Goal: Information Seeking & Learning: Learn about a topic

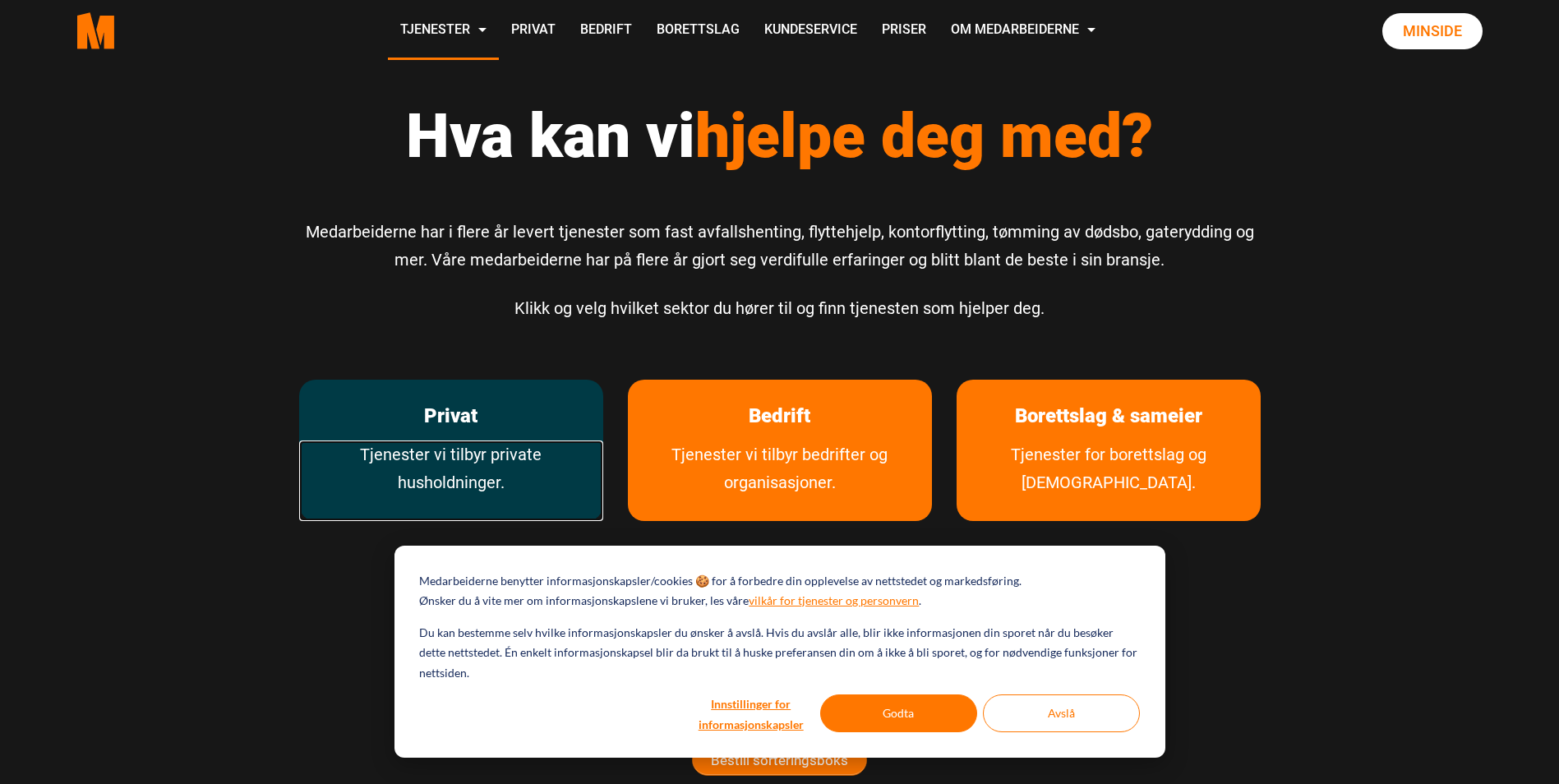
click at [482, 451] on link "Tjenester vi tilbyr private husholdninger." at bounding box center [451, 480] width 304 height 81
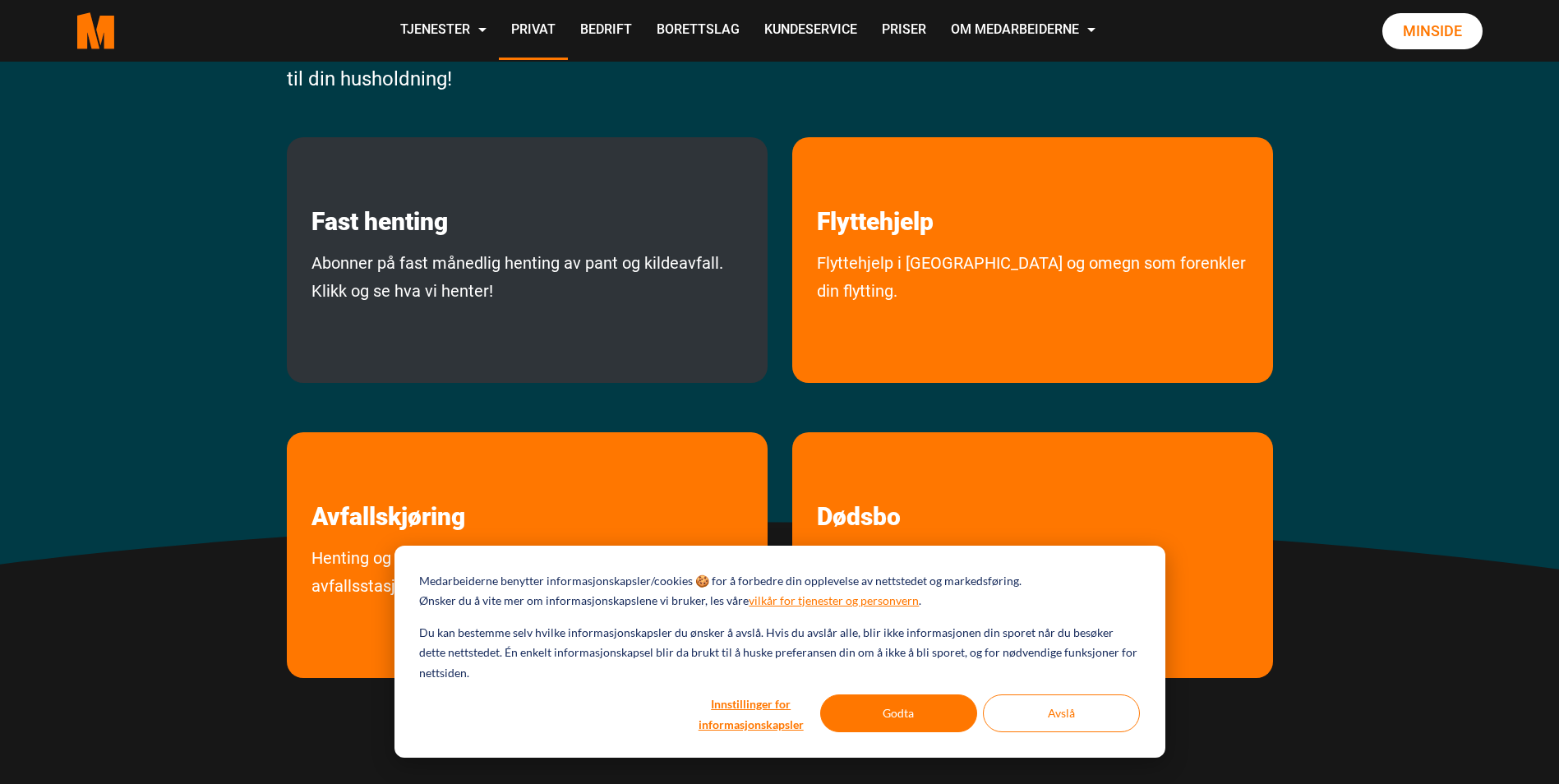
scroll to position [329, 0]
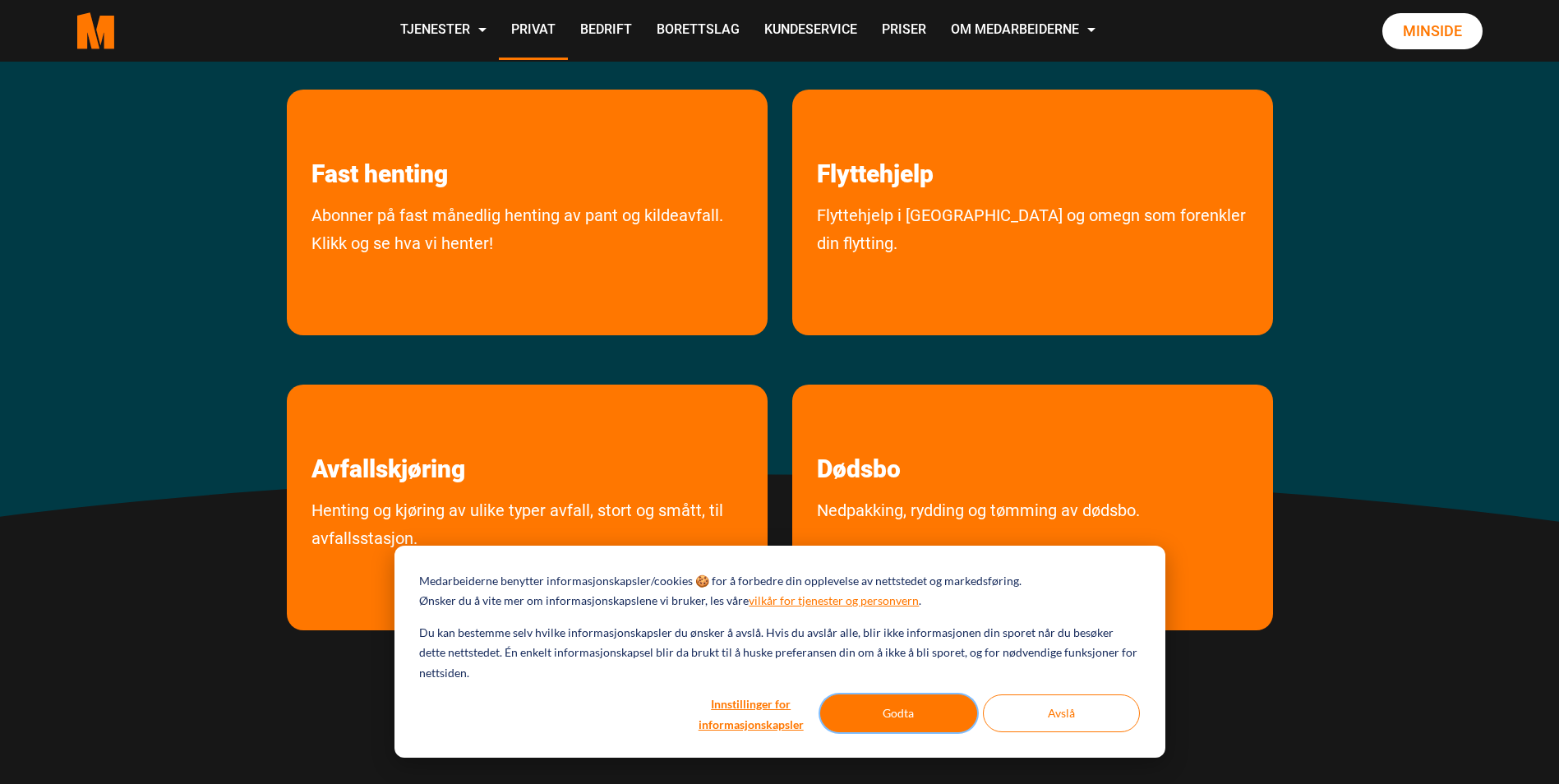
click at [881, 704] on button "Godta" at bounding box center [899, 714] width 157 height 38
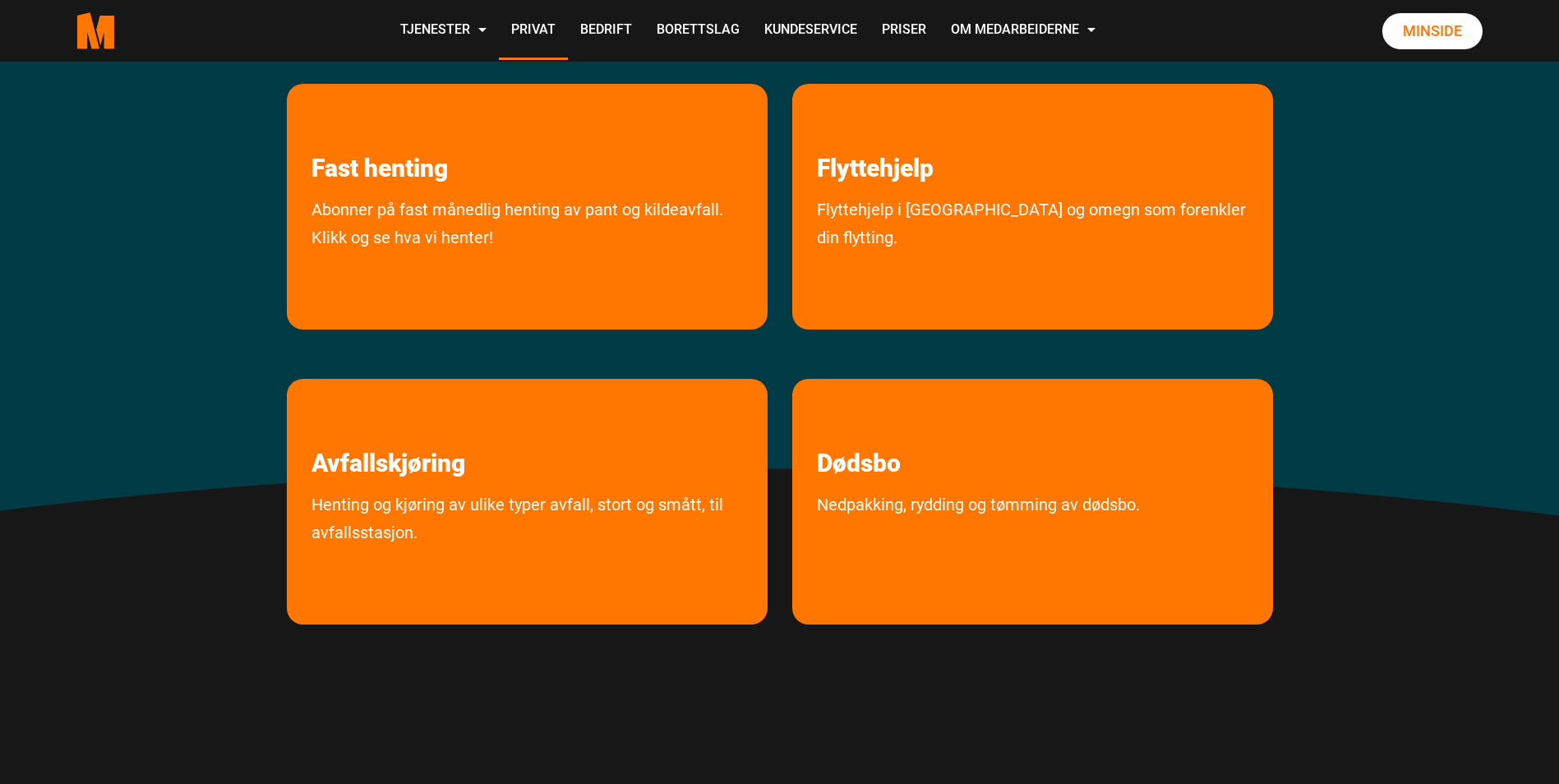
scroll to position [247, 0]
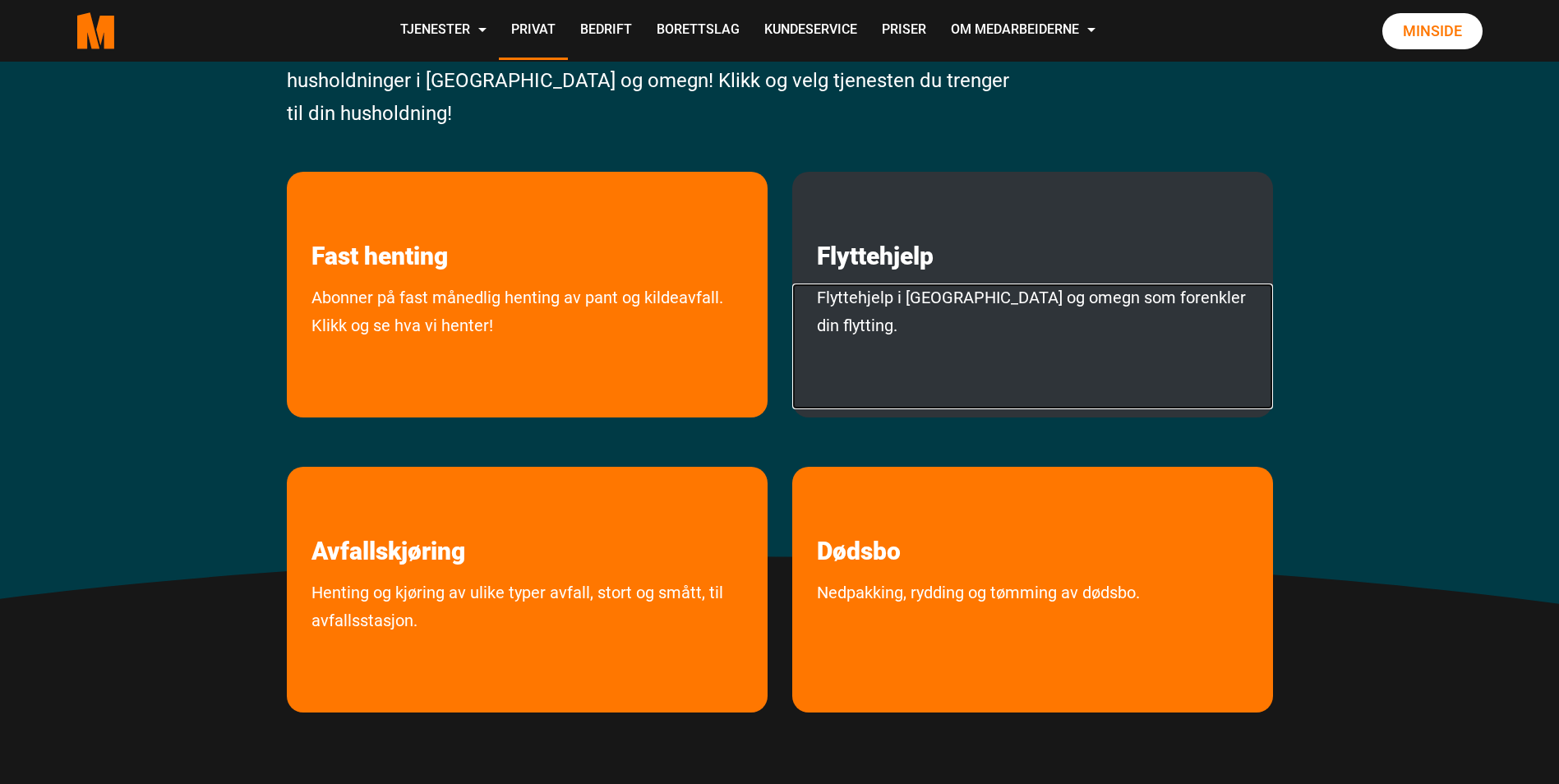
click at [955, 299] on link "Flyttehjelp i [GEOGRAPHIC_DATA] og omegn som forenkler din flytting." at bounding box center [1032, 346] width 480 height 126
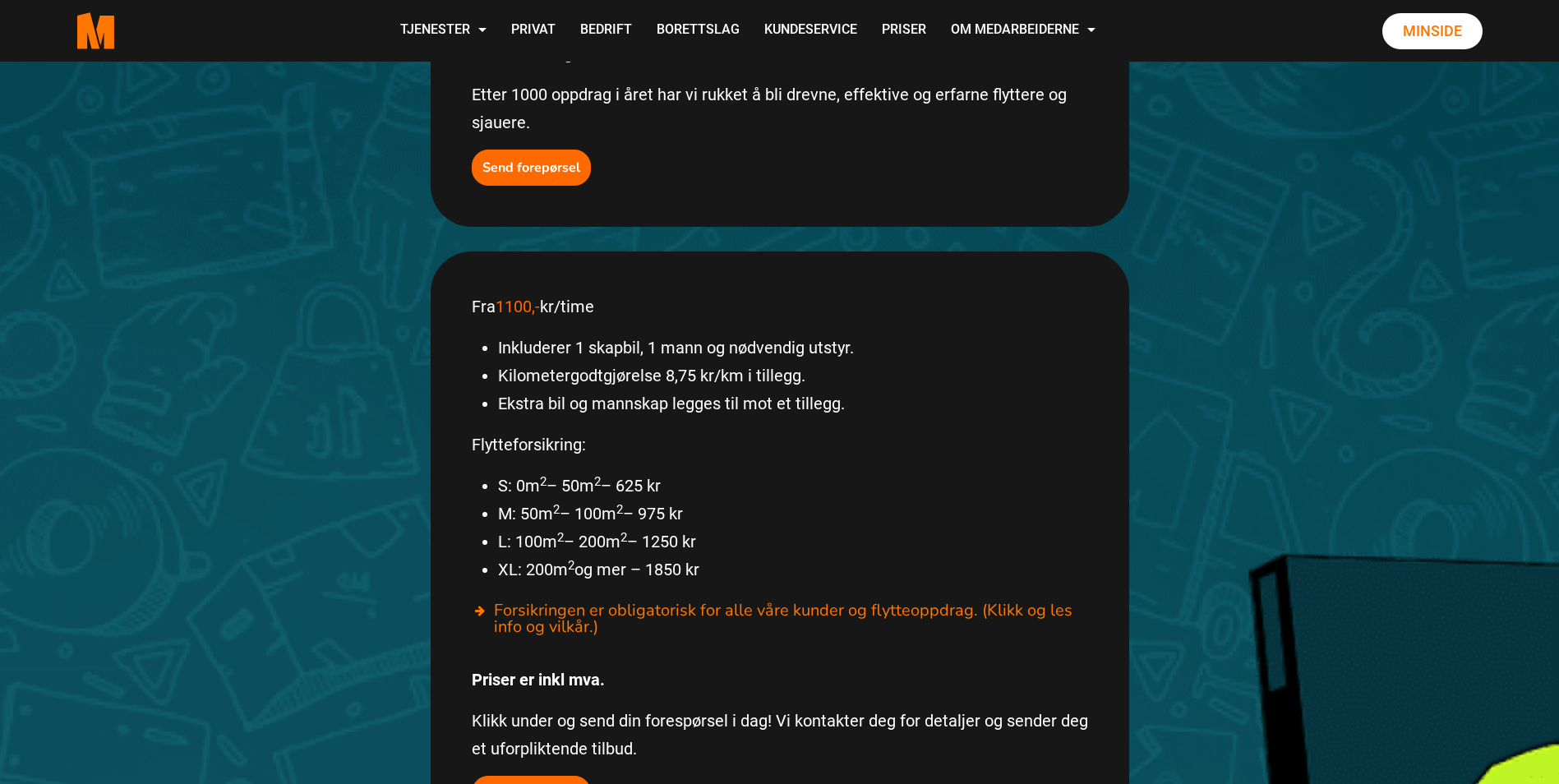
scroll to position [739, 0]
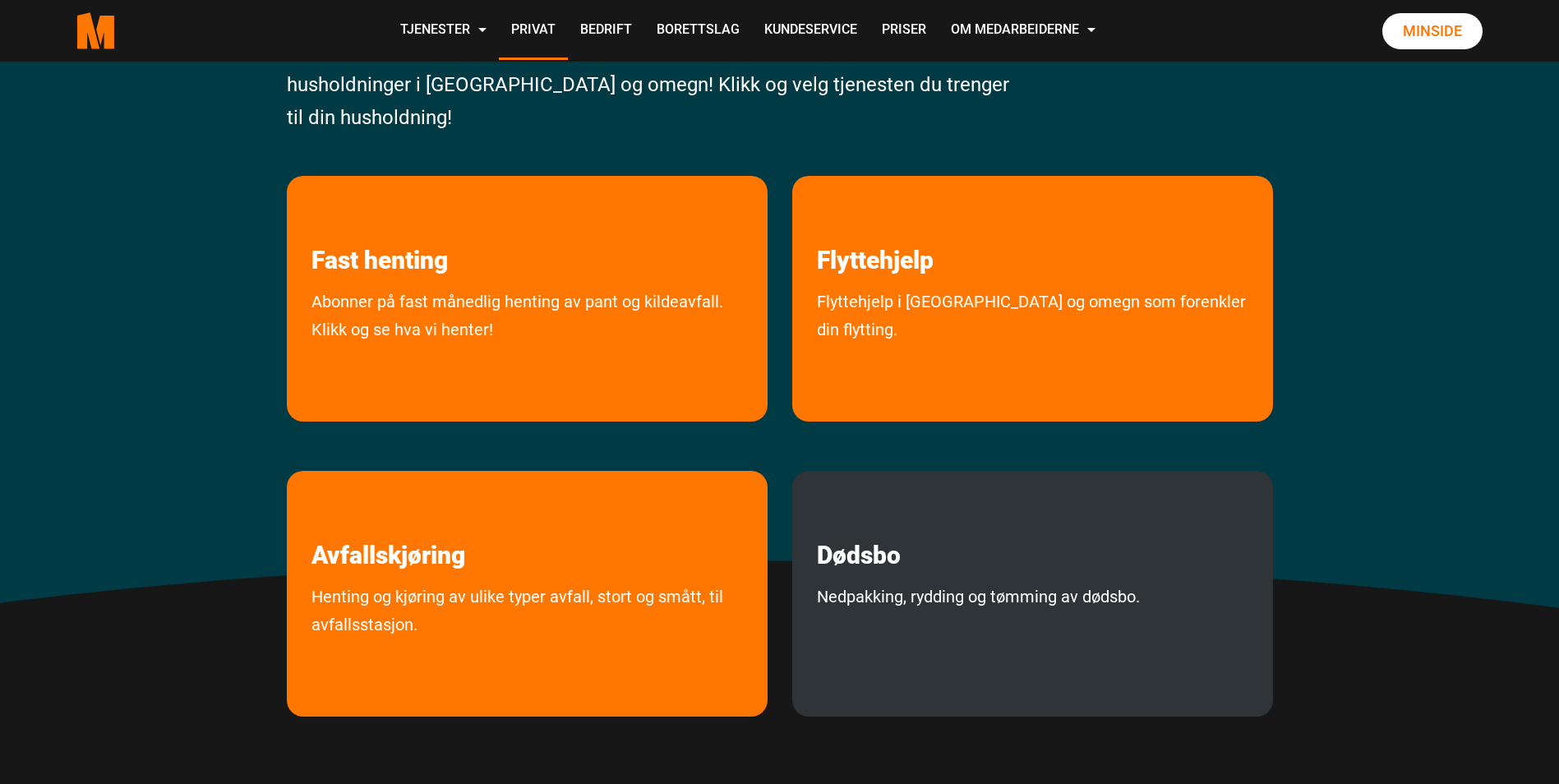
click at [855, 573] on div "Dødsbo Nedpakking, rydding og tømming av dødsbo." at bounding box center [1032, 593] width 480 height 246
click at [1040, 591] on link "Nedpakking, rydding og tømming av dødsbo." at bounding box center [978, 631] width 373 height 98
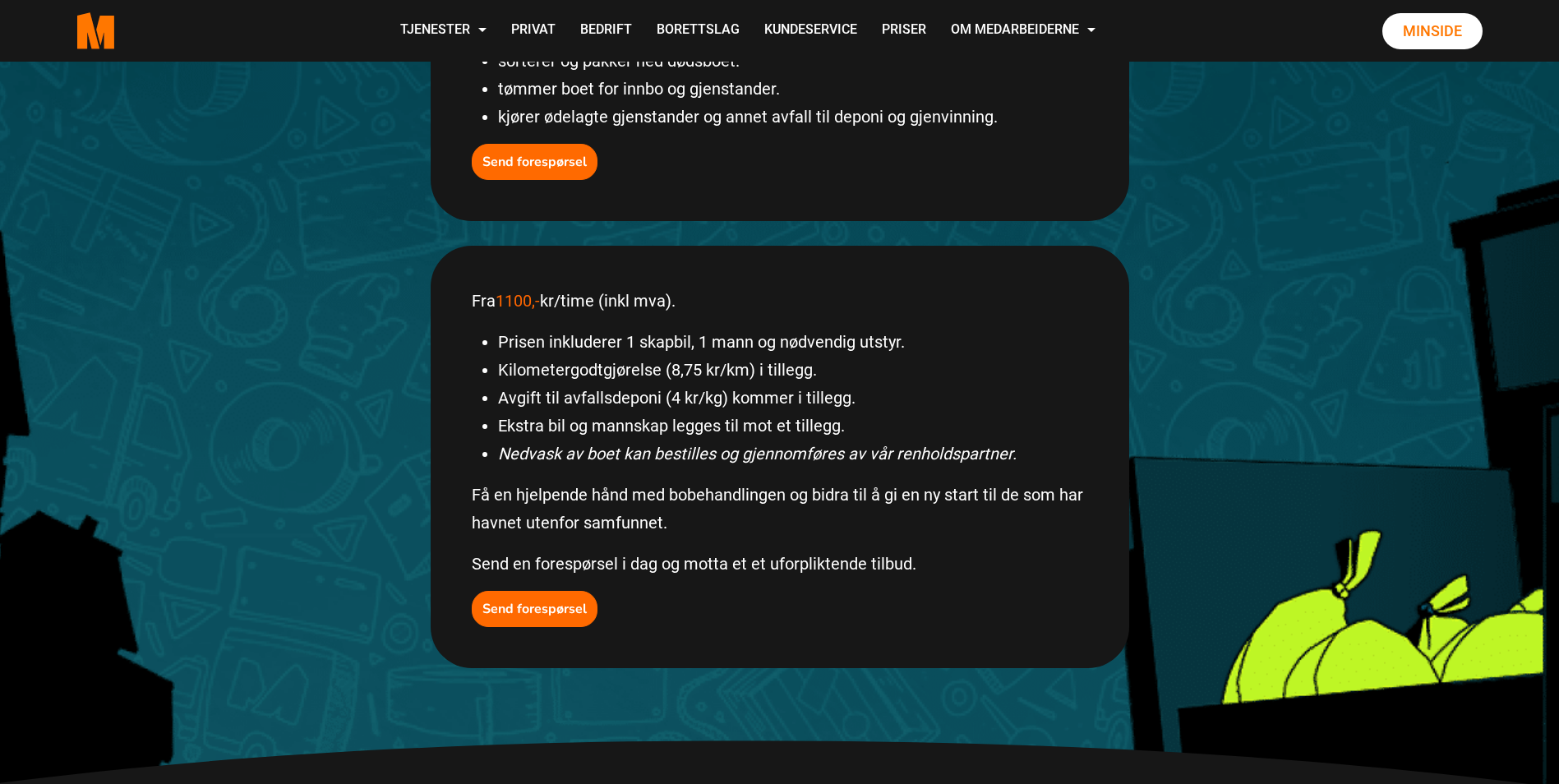
scroll to position [575, 0]
